Goal: Book appointment/travel/reservation

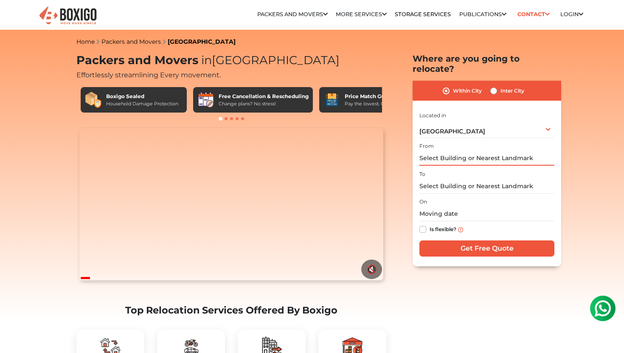
click at [452, 151] on input "text" at bounding box center [486, 158] width 135 height 15
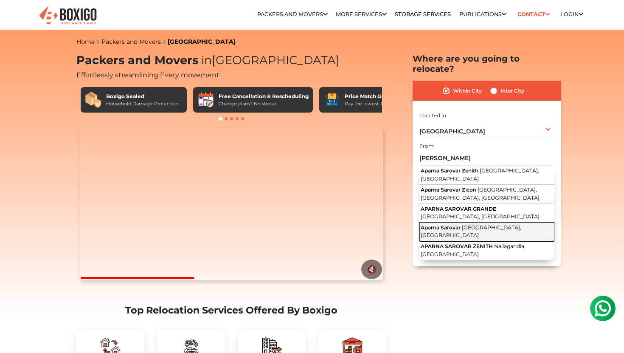
click at [479, 224] on span "[GEOGRAPHIC_DATA], [GEOGRAPHIC_DATA]" at bounding box center [470, 231] width 101 height 14
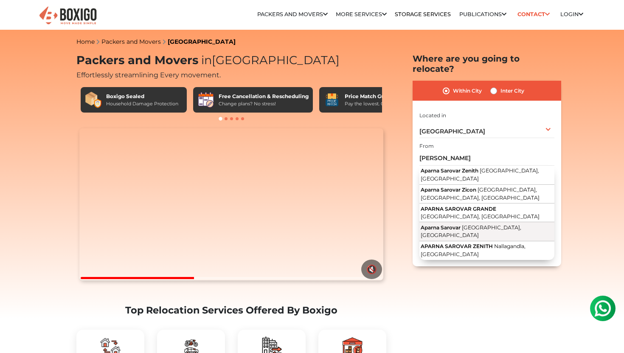
type input "Aparna Sarovar, [GEOGRAPHIC_DATA], [GEOGRAPHIC_DATA]"
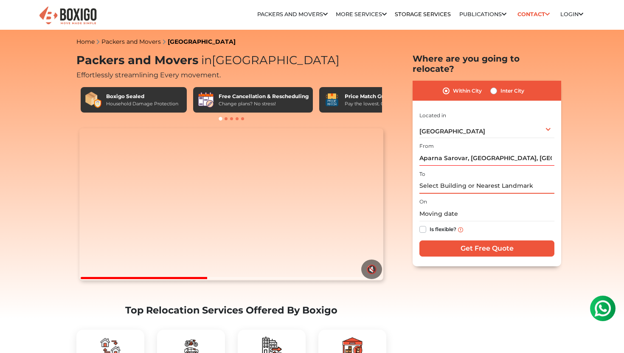
click at [459, 179] on input "text" at bounding box center [486, 186] width 135 height 15
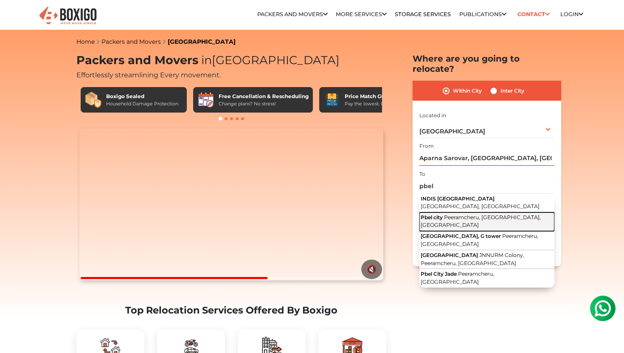
click at [458, 214] on span "Peeramcheru, [GEOGRAPHIC_DATA], [GEOGRAPHIC_DATA]" at bounding box center [480, 221] width 120 height 14
type input "Pbel city, Peeramcheru, [GEOGRAPHIC_DATA], [GEOGRAPHIC_DATA]"
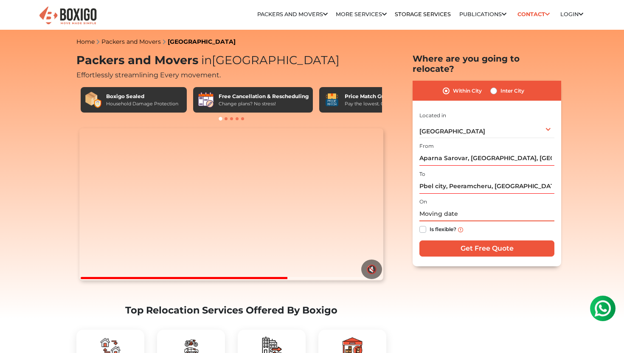
click at [434, 206] on input "text" at bounding box center [486, 213] width 135 height 15
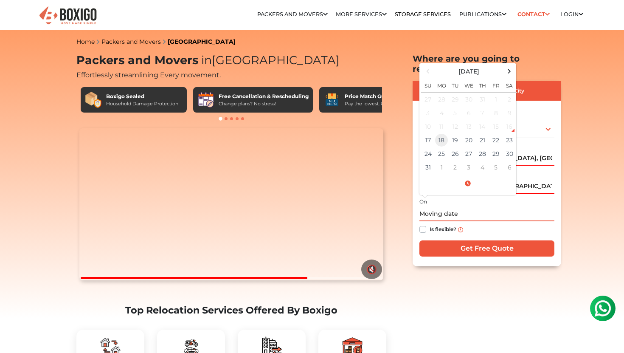
click at [444, 133] on td "18" at bounding box center [441, 140] width 14 height 14
type input "[DATE] 12:00 AM"
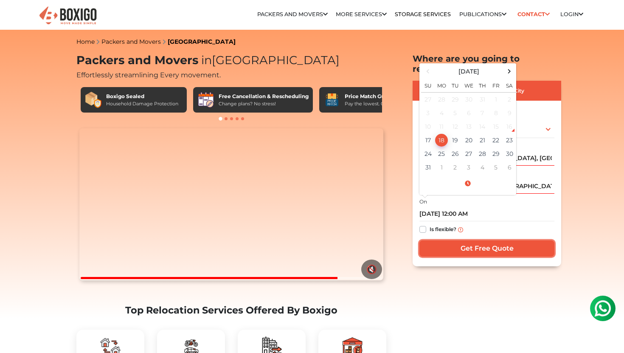
click at [461, 240] on input "Get Free Quote" at bounding box center [486, 248] width 135 height 16
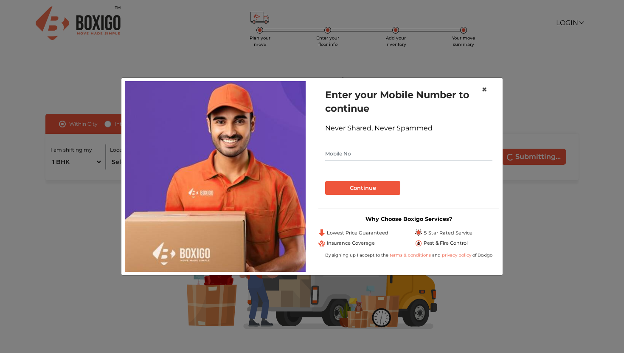
click at [489, 89] on button "×" at bounding box center [484, 90] width 20 height 24
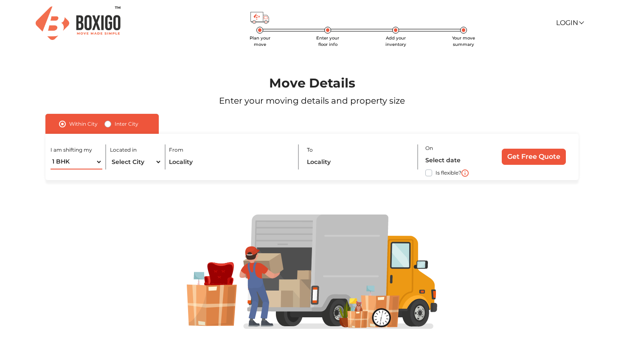
click at [71, 161] on select "1 BHK 2 BHK 3 BHK 3 + BHK FEW ITEMS" at bounding box center [76, 161] width 52 height 15
select select "3 BHK"
click at [124, 160] on select "Select City [GEOGRAPHIC_DATA] [GEOGRAPHIC_DATA] [GEOGRAPHIC_DATA] [GEOGRAPHIC_D…" at bounding box center [136, 161] width 52 height 15
select select "[GEOGRAPHIC_DATA]"
click at [193, 161] on input "text" at bounding box center [230, 161] width 122 height 15
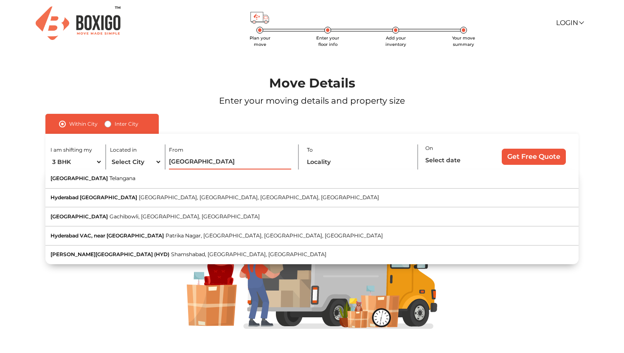
click at [220, 158] on input "hyderabad" at bounding box center [230, 161] width 122 height 15
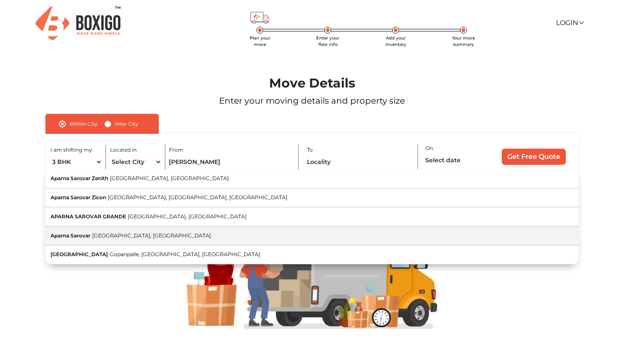
click at [203, 231] on button "Aparna Sarovar [GEOGRAPHIC_DATA], [GEOGRAPHIC_DATA]" at bounding box center [311, 235] width 533 height 19
type input "Aparna Sarovar, [GEOGRAPHIC_DATA], [GEOGRAPHIC_DATA]"
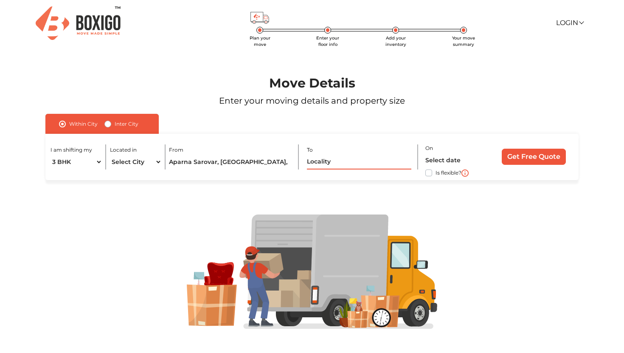
click at [335, 163] on input "text" at bounding box center [359, 161] width 104 height 15
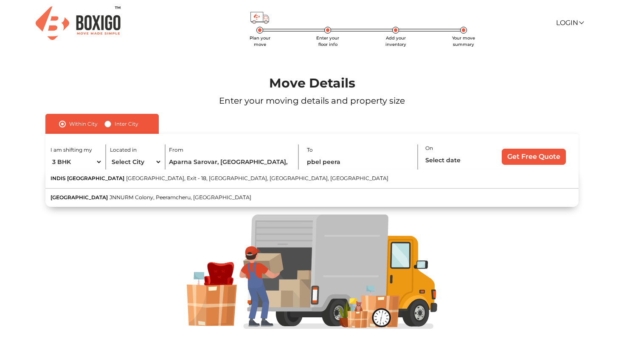
click at [297, 179] on button "INDIS PBEL CITY Nehru Outer Ring Road, Exit - 18, Peeramcheru, Hyderabad, Telan…" at bounding box center [311, 178] width 533 height 19
type input "INDIS PBEL CITY, Nehru Outer Ring Road, Exit - 18, Peeramcheru, Hyderabad, Tela…"
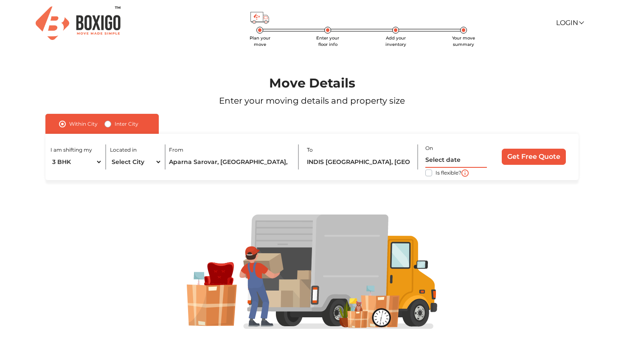
click at [456, 162] on input "text" at bounding box center [456, 160] width 62 height 15
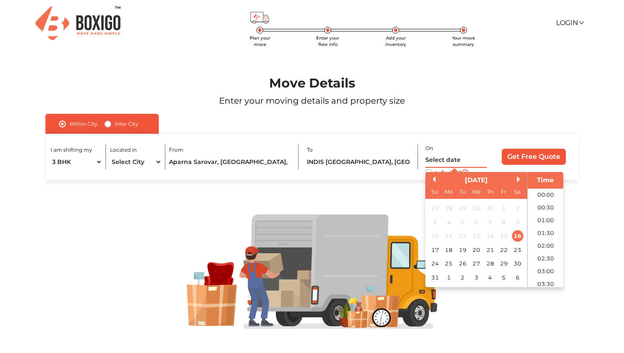
scroll to position [314, 0]
click at [448, 251] on div "18" at bounding box center [447, 249] width 11 height 11
type input "18/08/2025 12:00 AM"
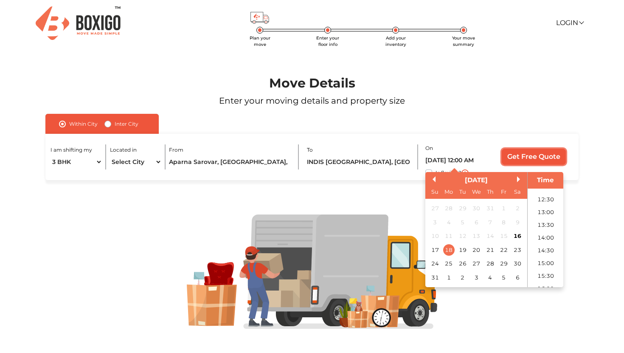
click at [543, 157] on input "Get Free Quote" at bounding box center [533, 156] width 64 height 16
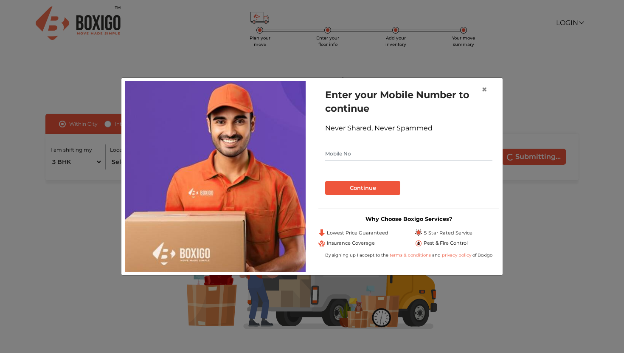
click at [361, 150] on input "text" at bounding box center [408, 154] width 167 height 14
type input "7799301385"
click at [358, 188] on button "Continue" at bounding box center [362, 188] width 75 height 14
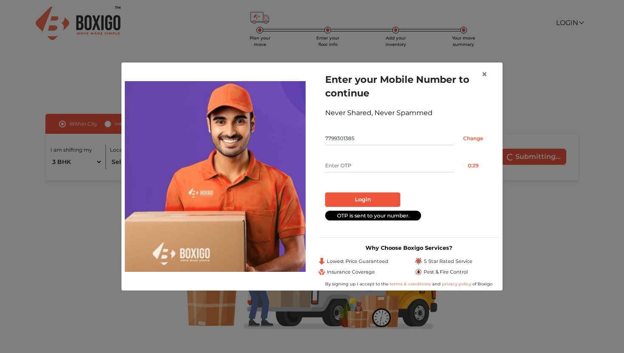
click at [379, 165] on input "text" at bounding box center [389, 166] width 129 height 14
click at [485, 73] on span "×" at bounding box center [484, 74] width 6 height 12
